Goal: Task Accomplishment & Management: Manage account settings

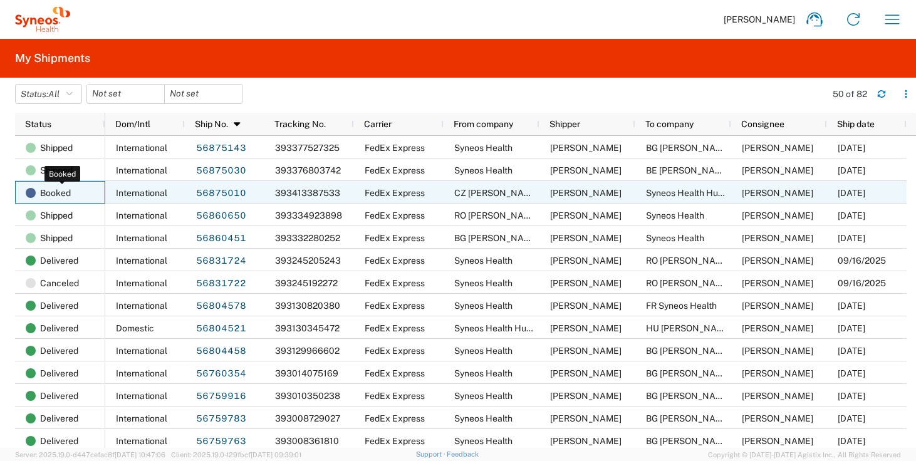
click at [59, 195] on span "Booked" at bounding box center [55, 193] width 31 height 23
click at [222, 192] on link "56875010" at bounding box center [220, 194] width 51 height 20
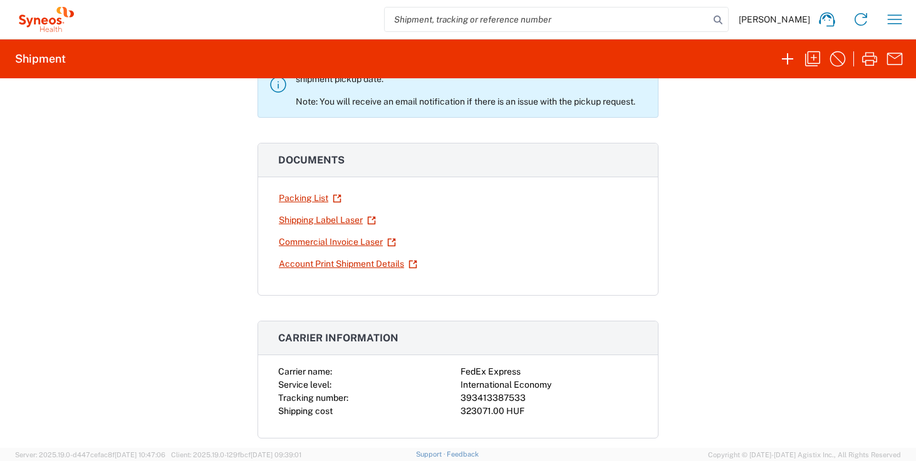
scroll to position [514, 0]
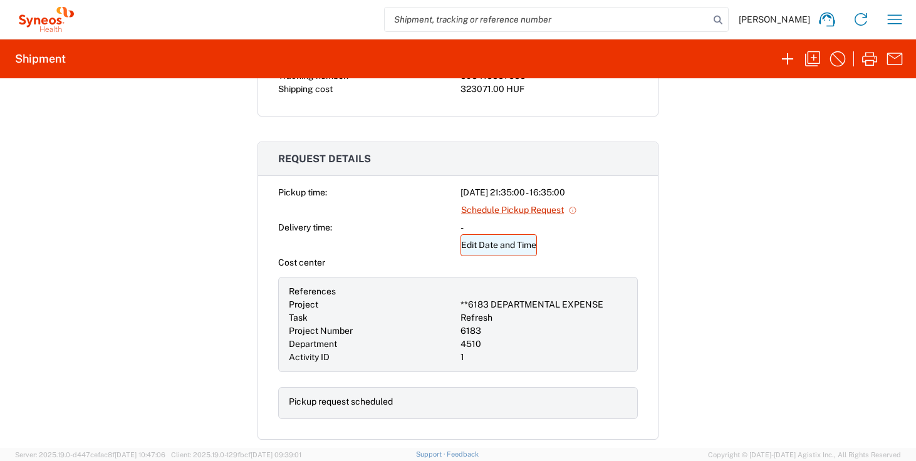
click at [478, 244] on link "Edit Date and Time" at bounding box center [499, 245] width 76 height 22
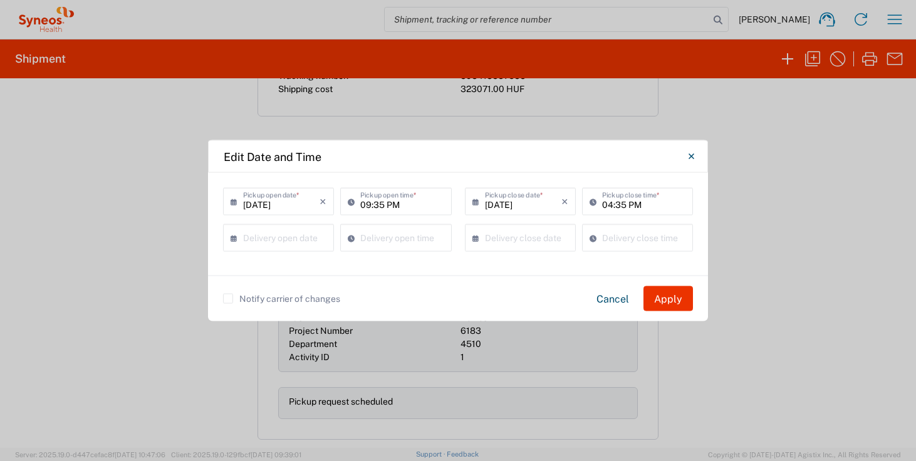
click at [393, 209] on input "09:35 PM" at bounding box center [401, 201] width 83 height 22
click at [395, 206] on input "09:35 PM" at bounding box center [401, 201] width 83 height 22
type input "09:35 AM"
click at [687, 298] on button "Apply" at bounding box center [667, 298] width 49 height 25
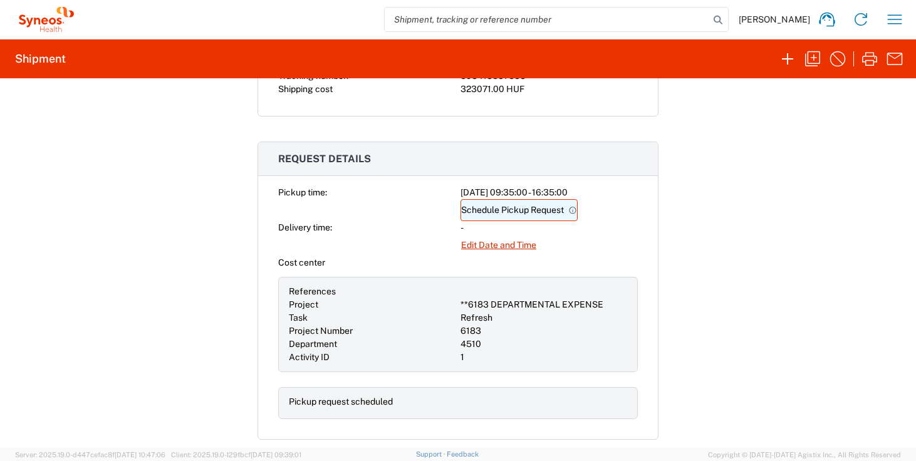
click at [514, 212] on link "Schedule Pickup Request" at bounding box center [519, 210] width 117 height 22
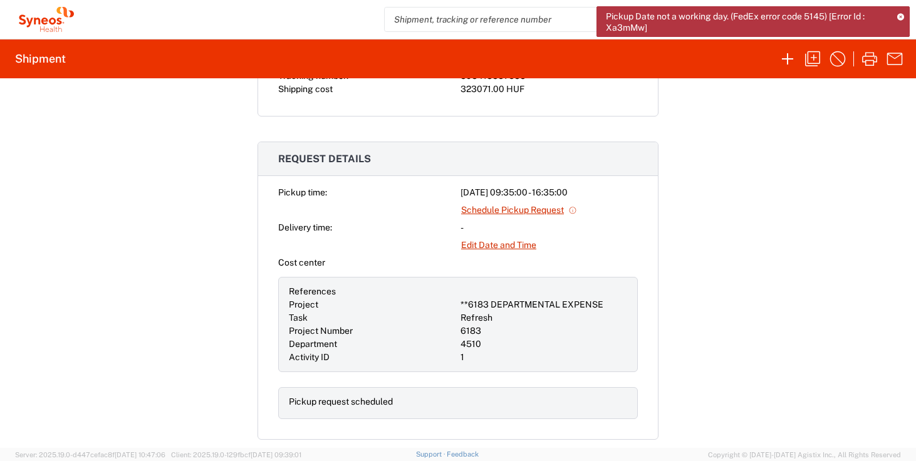
click at [607, 223] on div "-" at bounding box center [549, 227] width 177 height 13
click at [502, 242] on link "Edit Date and Time" at bounding box center [499, 245] width 76 height 22
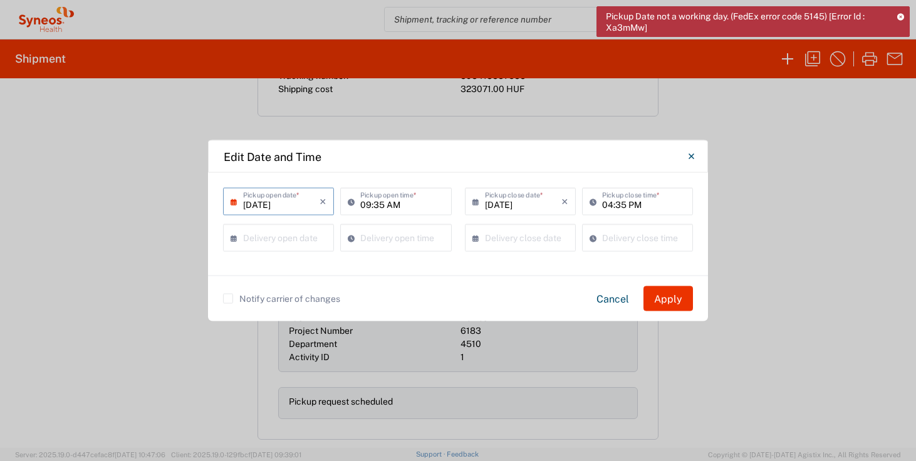
click at [269, 205] on input "[DATE]" at bounding box center [281, 201] width 76 height 22
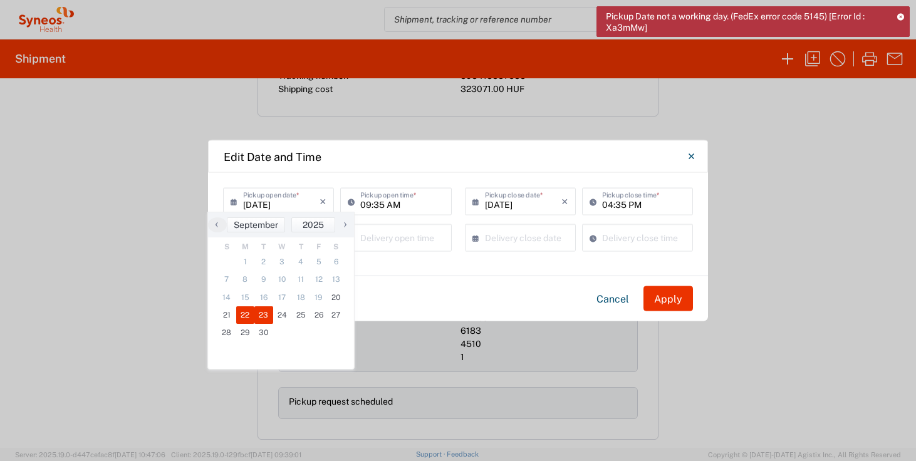
click at [267, 313] on span "23" at bounding box center [263, 315] width 19 height 18
type input "[DATE]"
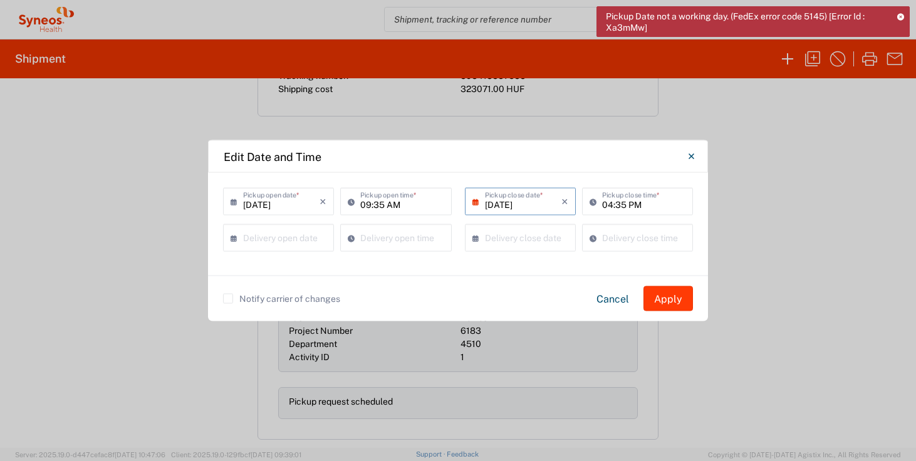
click at [678, 298] on button "Apply" at bounding box center [667, 298] width 49 height 25
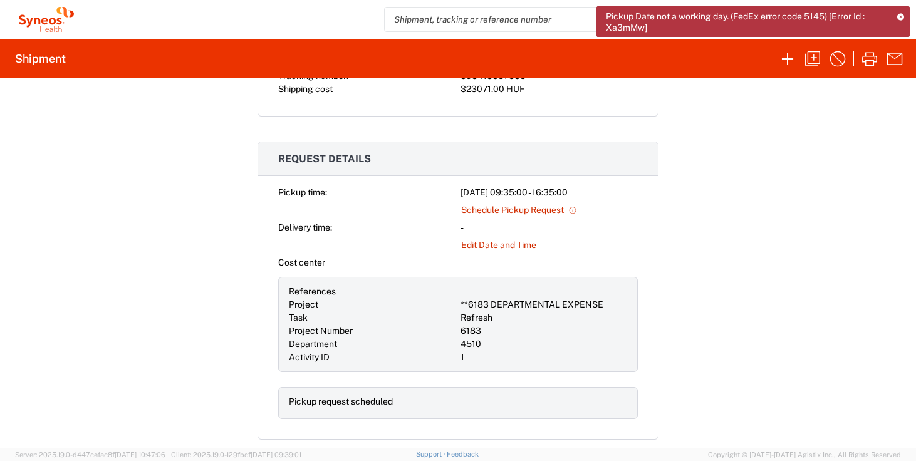
click at [903, 16] on icon at bounding box center [901, 16] width 8 height 7
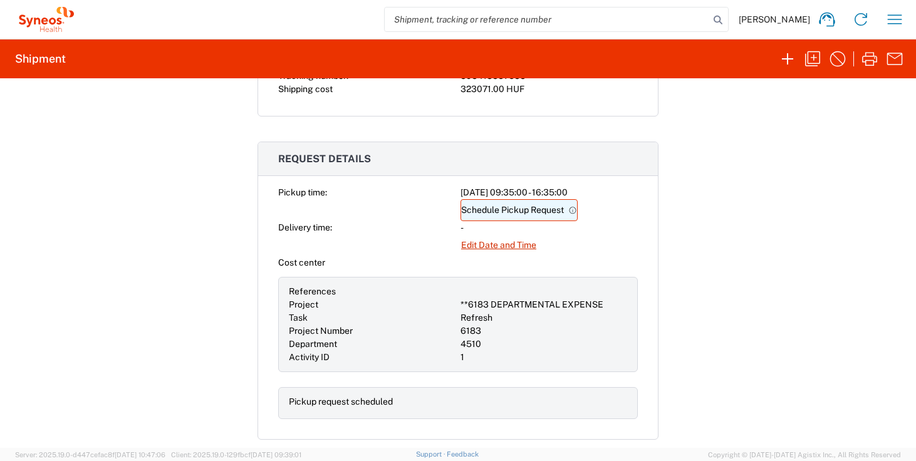
click at [502, 207] on link "Schedule Pickup Request" at bounding box center [519, 210] width 117 height 22
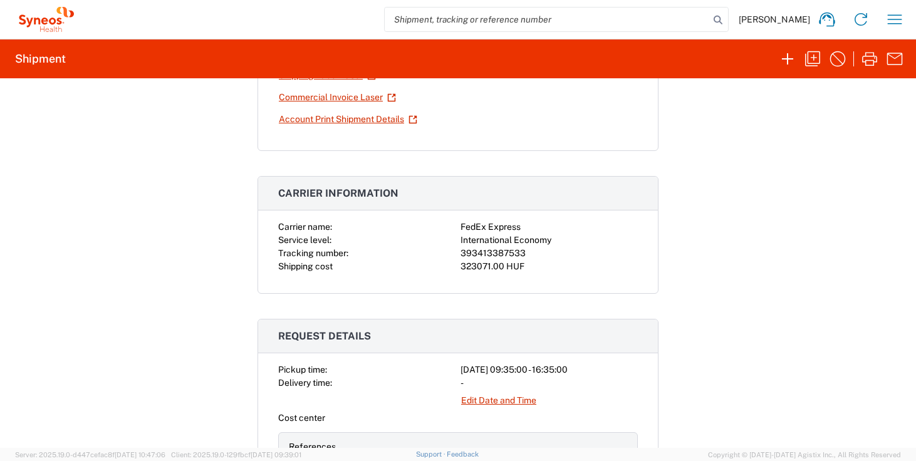
scroll to position [0, 0]
